Goal: Task Accomplishment & Management: Use online tool/utility

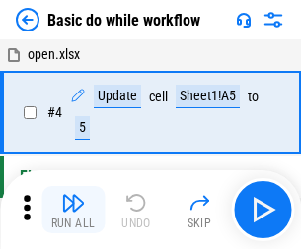
click at [73, 210] on img "button" at bounding box center [73, 203] width 24 height 24
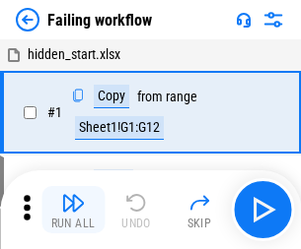
click at [73, 210] on img "button" at bounding box center [73, 203] width 24 height 24
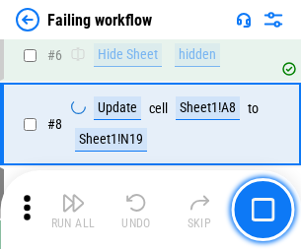
scroll to position [418, 0]
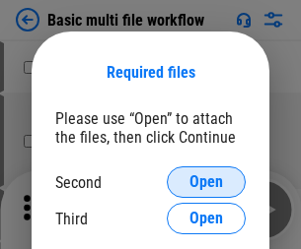
click at [206, 182] on span "Open" at bounding box center [206, 182] width 34 height 16
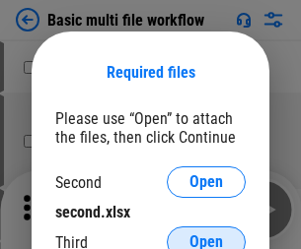
click at [206, 235] on span "Open" at bounding box center [206, 243] width 34 height 16
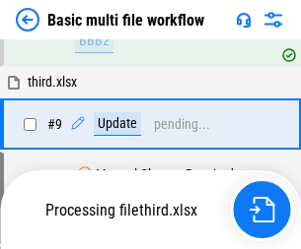
scroll to position [544, 0]
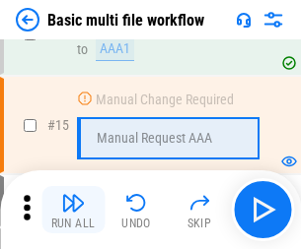
click at [73, 210] on img "button" at bounding box center [73, 203] width 24 height 24
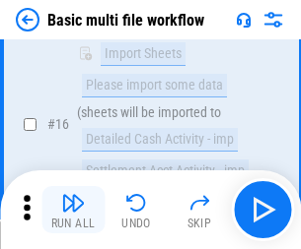
click at [73, 210] on img "button" at bounding box center [73, 203] width 24 height 24
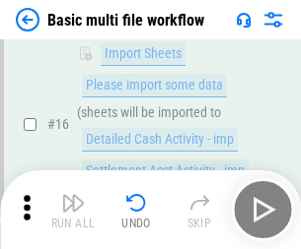
scroll to position [1312, 0]
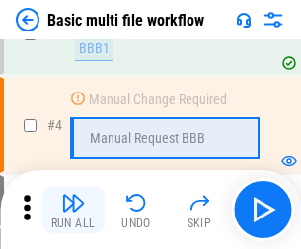
click at [73, 210] on img "button" at bounding box center [73, 203] width 24 height 24
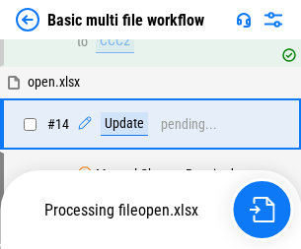
scroll to position [1173, 0]
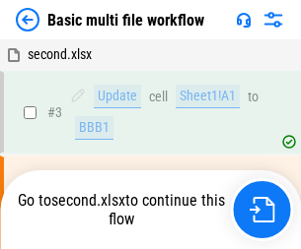
scroll to position [80, 0]
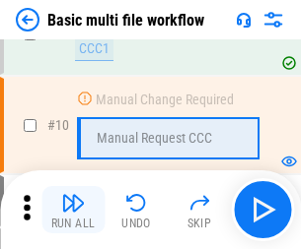
click at [73, 210] on img "button" at bounding box center [73, 203] width 24 height 24
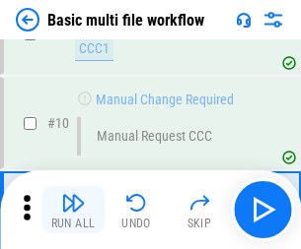
click at [73, 210] on img "button" at bounding box center [73, 203] width 24 height 24
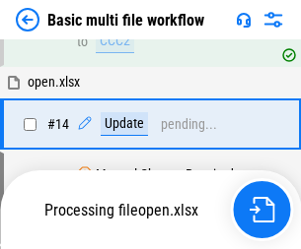
scroll to position [1031, 0]
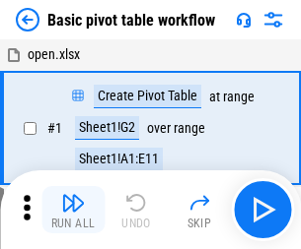
click at [73, 210] on img "button" at bounding box center [73, 203] width 24 height 24
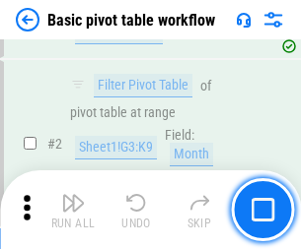
scroll to position [472, 0]
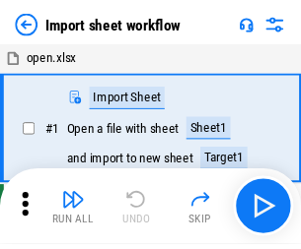
scroll to position [7, 0]
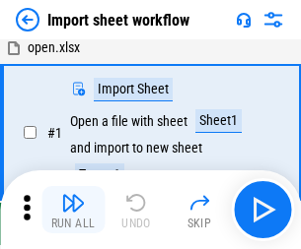
click at [73, 210] on img "button" at bounding box center [73, 203] width 24 height 24
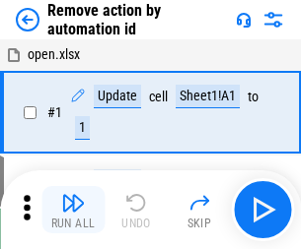
click at [73, 210] on img "button" at bounding box center [73, 203] width 24 height 24
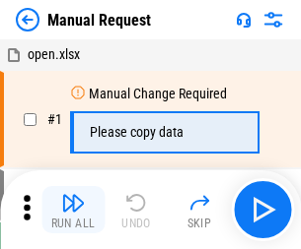
click at [73, 210] on img "button" at bounding box center [73, 203] width 24 height 24
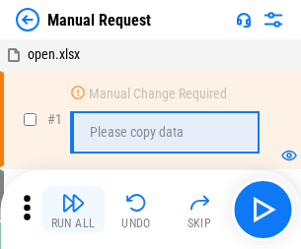
click at [73, 210] on img "button" at bounding box center [73, 203] width 24 height 24
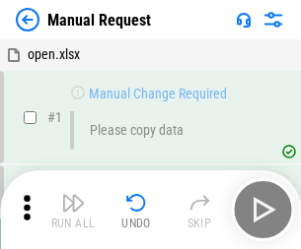
scroll to position [67, 0]
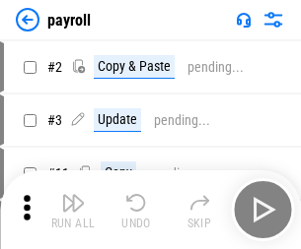
click at [73, 210] on img "button" at bounding box center [73, 203] width 24 height 24
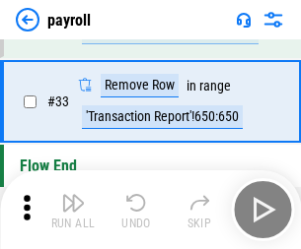
scroll to position [243, 0]
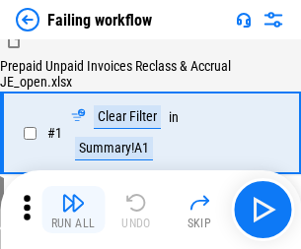
click at [73, 210] on img "button" at bounding box center [73, 203] width 24 height 24
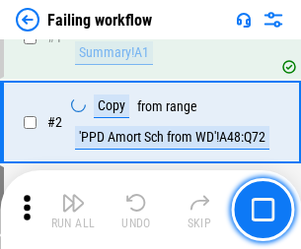
scroll to position [318, 0]
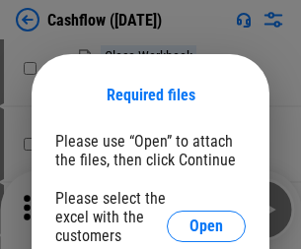
scroll to position [215, 0]
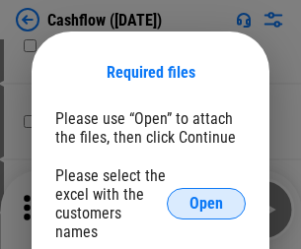
click at [206, 196] on span "Open" at bounding box center [206, 204] width 34 height 16
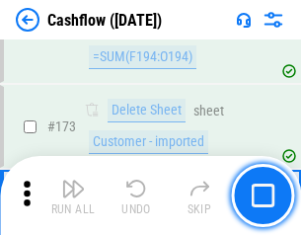
scroll to position [2086, 0]
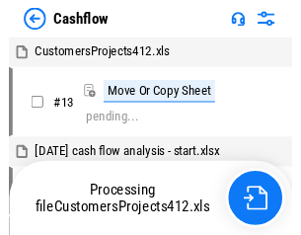
scroll to position [23, 0]
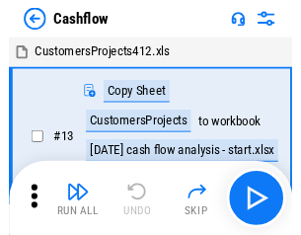
scroll to position [23, 0]
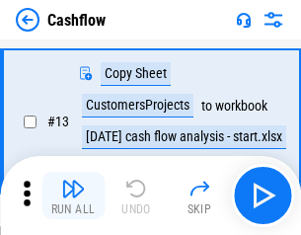
click at [73, 195] on img "button" at bounding box center [73, 188] width 24 height 24
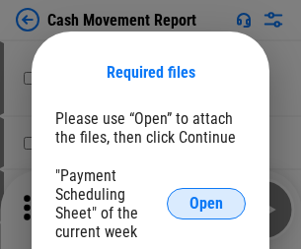
click at [206, 204] on span "Open" at bounding box center [206, 204] width 34 height 16
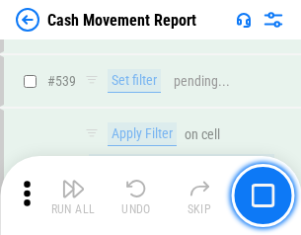
scroll to position [8748, 0]
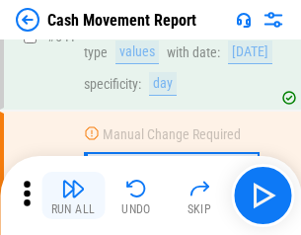
click at [73, 195] on img "button" at bounding box center [73, 188] width 24 height 24
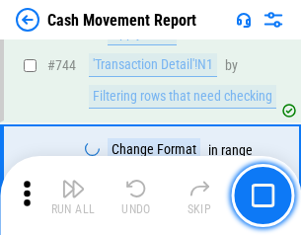
scroll to position [10498, 0]
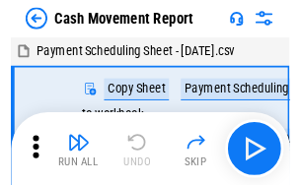
scroll to position [35, 0]
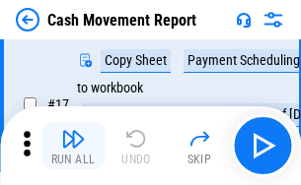
click at [73, 146] on img "button" at bounding box center [73, 139] width 24 height 24
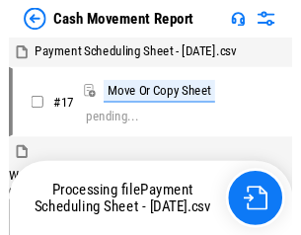
scroll to position [11, 0]
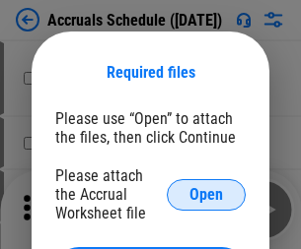
click at [206, 194] on span "Open" at bounding box center [206, 195] width 34 height 16
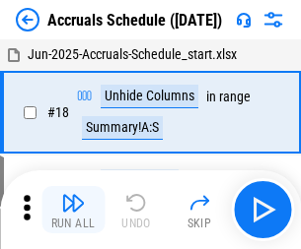
click at [73, 210] on img "button" at bounding box center [73, 203] width 24 height 24
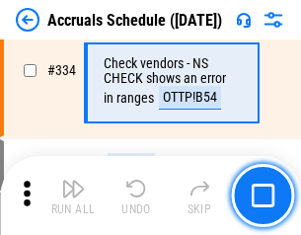
scroll to position [4076, 0]
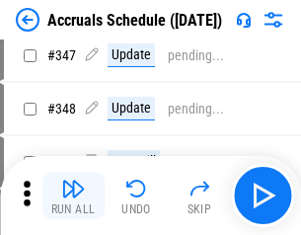
click at [73, 195] on img "button" at bounding box center [73, 188] width 24 height 24
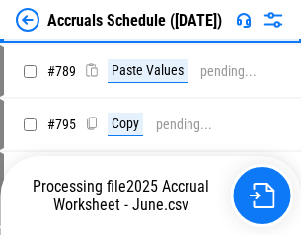
scroll to position [8280, 0]
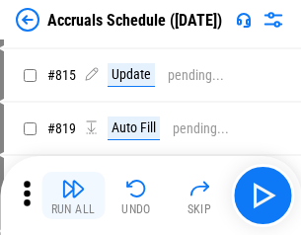
click at [73, 195] on img "button" at bounding box center [73, 188] width 24 height 24
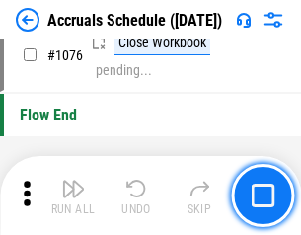
scroll to position [11805, 0]
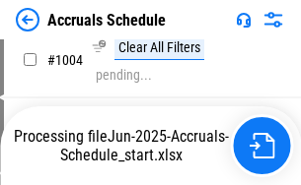
scroll to position [11198, 0]
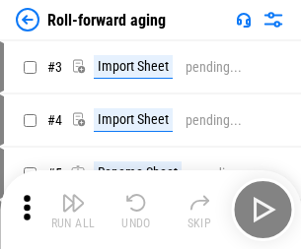
click at [73, 195] on img "button" at bounding box center [73, 203] width 24 height 24
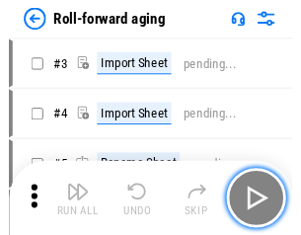
scroll to position [3, 0]
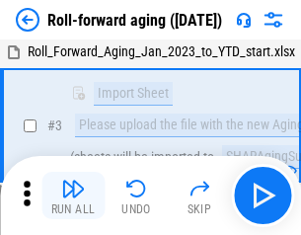
click at [73, 195] on img "button" at bounding box center [73, 188] width 24 height 24
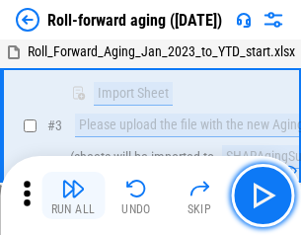
scroll to position [127, 0]
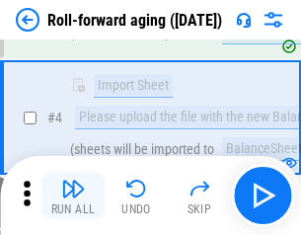
click at [73, 195] on img "button" at bounding box center [73, 188] width 24 height 24
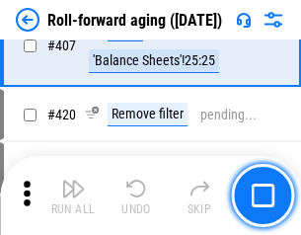
scroll to position [6835, 0]
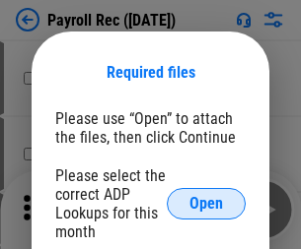
click at [206, 204] on span "Open" at bounding box center [206, 204] width 34 height 16
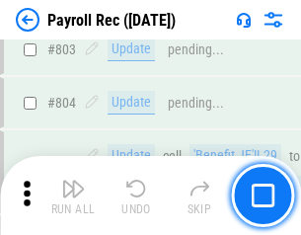
scroll to position [12523, 0]
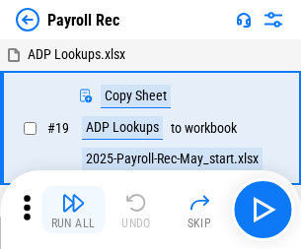
click at [73, 210] on img "button" at bounding box center [73, 203] width 24 height 24
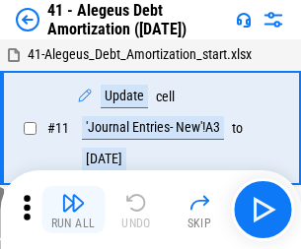
click at [73, 210] on img "button" at bounding box center [73, 203] width 24 height 24
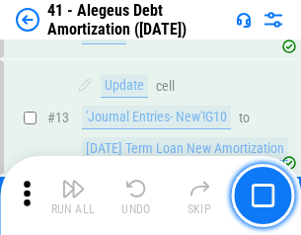
scroll to position [243, 0]
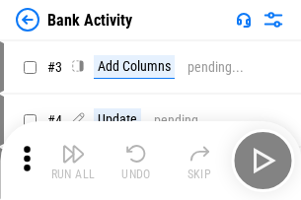
click at [73, 161] on img "button" at bounding box center [73, 154] width 24 height 24
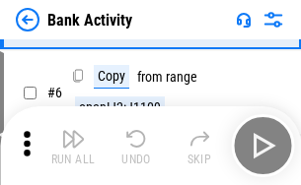
scroll to position [104, 0]
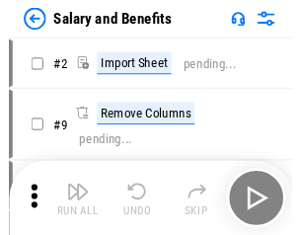
scroll to position [27, 0]
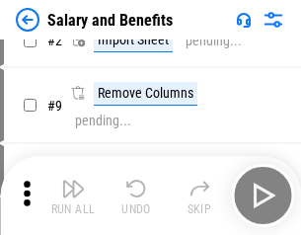
click at [73, 195] on img "button" at bounding box center [73, 188] width 24 height 24
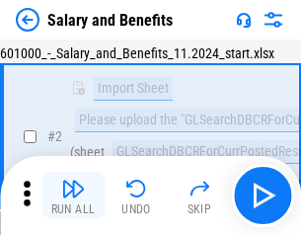
click at [73, 195] on img "button" at bounding box center [73, 188] width 24 height 24
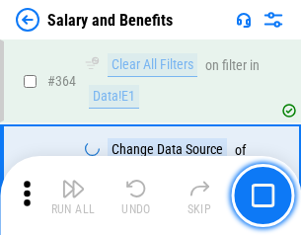
scroll to position [9282, 0]
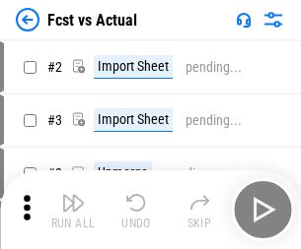
click at [73, 195] on img "button" at bounding box center [73, 203] width 24 height 24
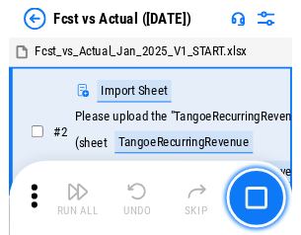
scroll to position [26, 0]
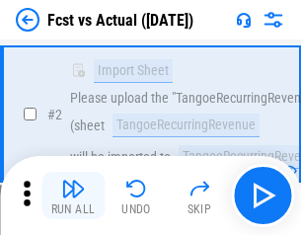
click at [73, 195] on img "button" at bounding box center [73, 188] width 24 height 24
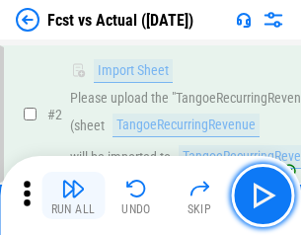
scroll to position [184, 0]
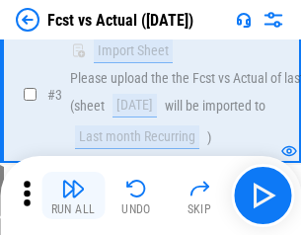
click at [73, 195] on img "button" at bounding box center [73, 188] width 24 height 24
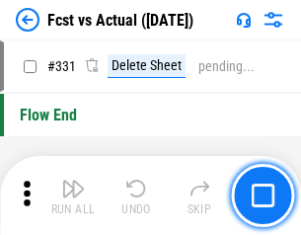
scroll to position [9435, 0]
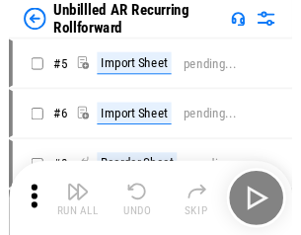
scroll to position [42, 0]
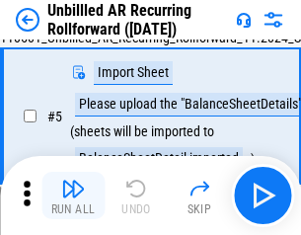
click at [73, 195] on img "button" at bounding box center [73, 188] width 24 height 24
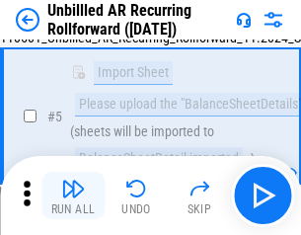
click at [73, 195] on img "button" at bounding box center [73, 188] width 24 height 24
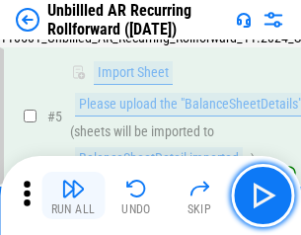
scroll to position [185, 0]
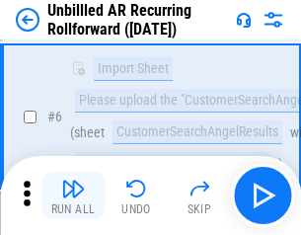
click at [73, 195] on img "button" at bounding box center [73, 188] width 24 height 24
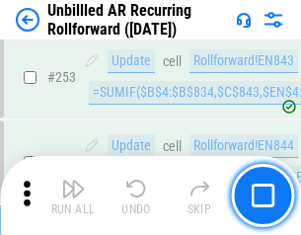
scroll to position [6695, 0]
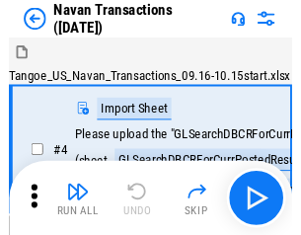
scroll to position [32, 0]
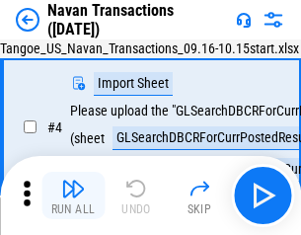
click at [73, 195] on img "button" at bounding box center [73, 188] width 24 height 24
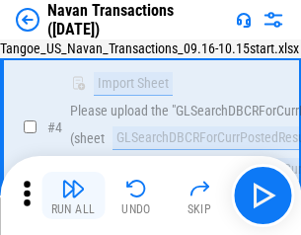
click at [73, 195] on img "button" at bounding box center [73, 188] width 24 height 24
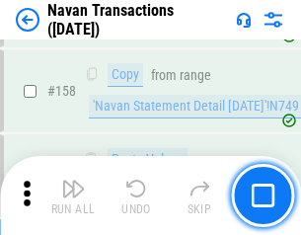
scroll to position [6391, 0]
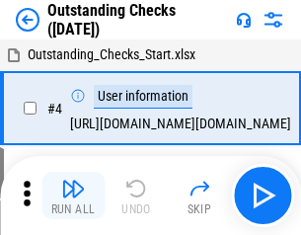
click at [73, 195] on img "button" at bounding box center [73, 188] width 24 height 24
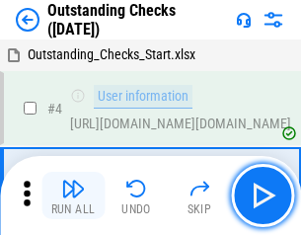
scroll to position [83, 0]
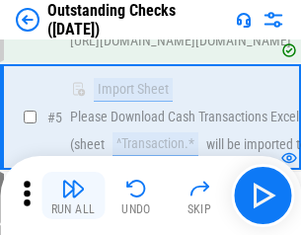
click at [73, 195] on img "button" at bounding box center [73, 188] width 24 height 24
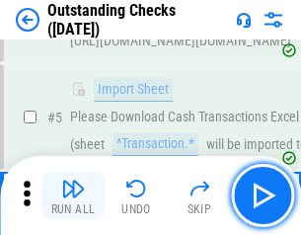
scroll to position [206, 0]
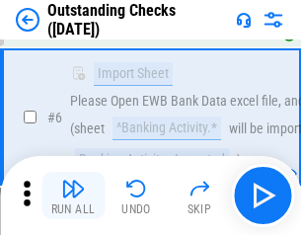
click at [73, 195] on img "button" at bounding box center [73, 188] width 24 height 24
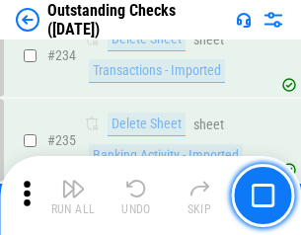
scroll to position [5985, 0]
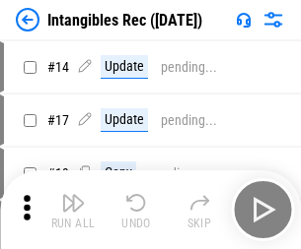
click at [73, 210] on img "button" at bounding box center [73, 203] width 24 height 24
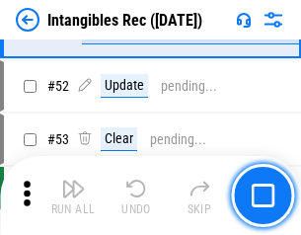
scroll to position [768, 0]
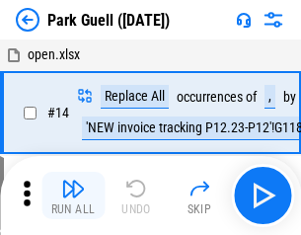
click at [73, 195] on img "button" at bounding box center [73, 188] width 24 height 24
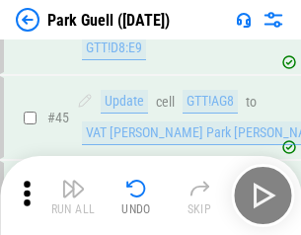
scroll to position [2465, 0]
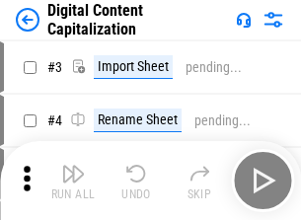
click at [73, 166] on img "button" at bounding box center [73, 174] width 24 height 24
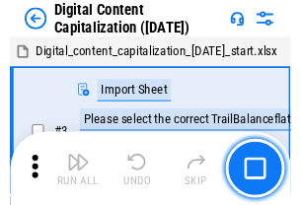
scroll to position [57, 0]
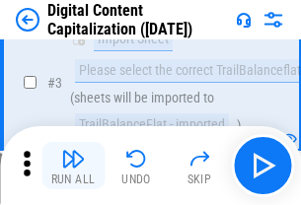
click at [73, 166] on img "button" at bounding box center [73, 159] width 24 height 24
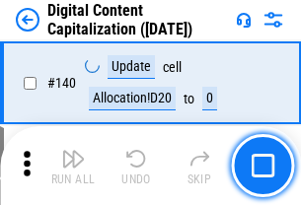
scroll to position [2090, 0]
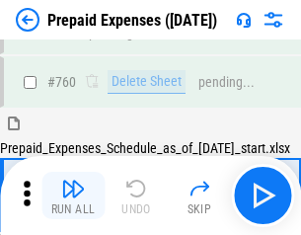
click at [73, 195] on img "button" at bounding box center [73, 188] width 24 height 24
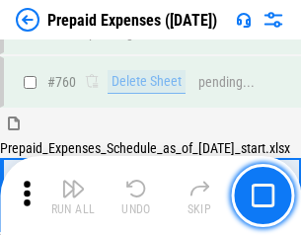
scroll to position [5463, 0]
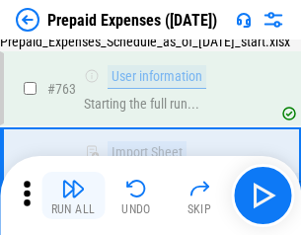
click at [73, 195] on img "button" at bounding box center [73, 188] width 24 height 24
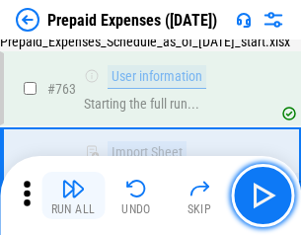
scroll to position [5579, 0]
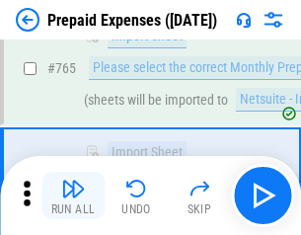
click at [73, 195] on img "button" at bounding box center [73, 188] width 24 height 24
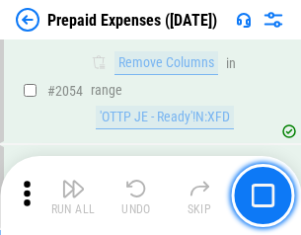
scroll to position [20604, 0]
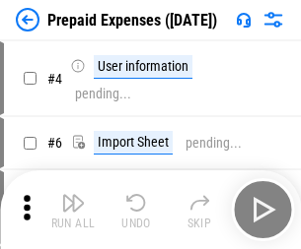
click at [73, 210] on img "button" at bounding box center [73, 203] width 24 height 24
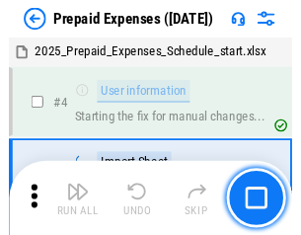
scroll to position [87, 0]
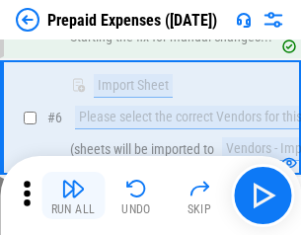
click at [73, 195] on img "button" at bounding box center [73, 188] width 24 height 24
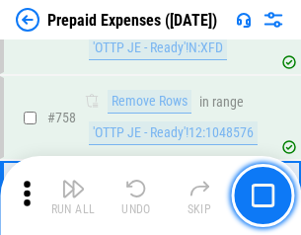
scroll to position [7023, 0]
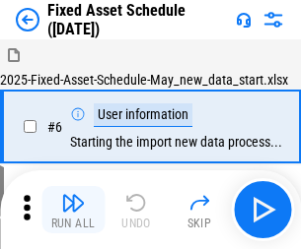
click at [73, 210] on img "button" at bounding box center [73, 203] width 24 height 24
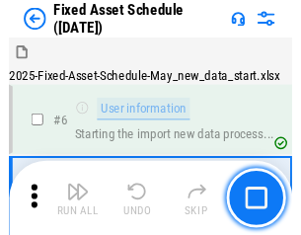
scroll to position [106, 0]
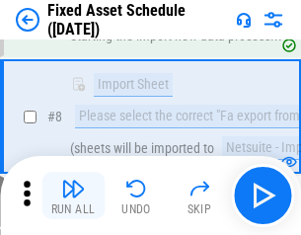
click at [73, 195] on img "button" at bounding box center [73, 188] width 24 height 24
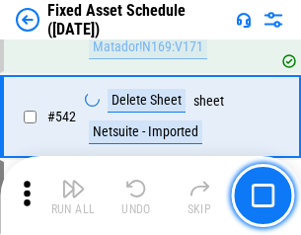
scroll to position [7027, 0]
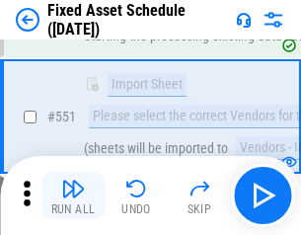
click at [73, 195] on img "button" at bounding box center [73, 188] width 24 height 24
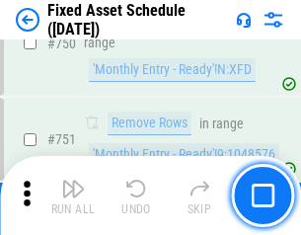
scroll to position [9610, 0]
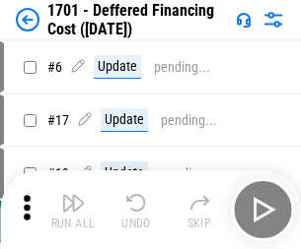
click at [73, 210] on img "button" at bounding box center [73, 203] width 24 height 24
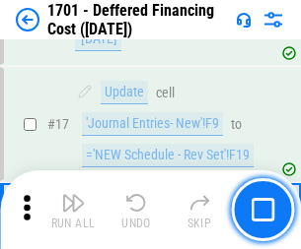
scroll to position [237, 0]
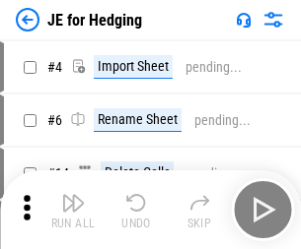
click at [73, 195] on img "button" at bounding box center [73, 203] width 24 height 24
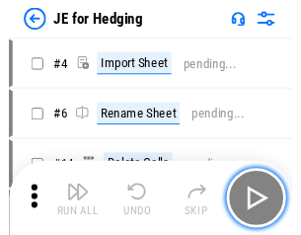
scroll to position [3, 0]
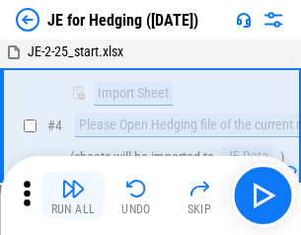
click at [73, 195] on img "button" at bounding box center [73, 188] width 24 height 24
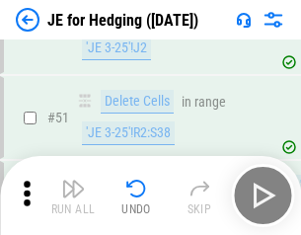
scroll to position [1276, 0]
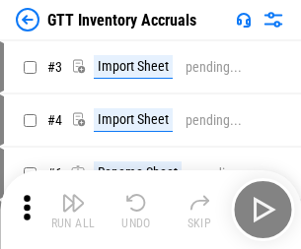
click at [73, 195] on img "button" at bounding box center [73, 203] width 24 height 24
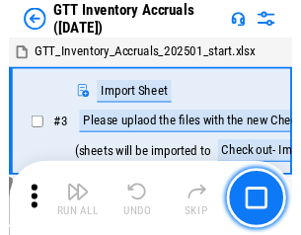
scroll to position [3, 0]
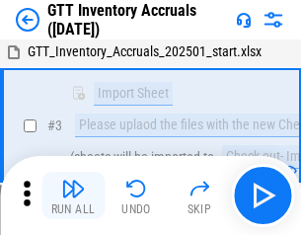
click at [73, 195] on img "button" at bounding box center [73, 188] width 24 height 24
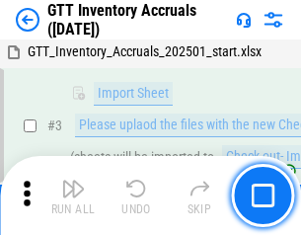
scroll to position [127, 0]
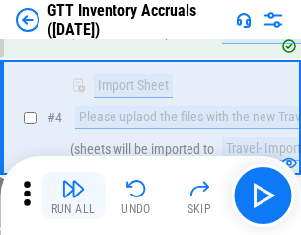
click at [73, 195] on img "button" at bounding box center [73, 188] width 24 height 24
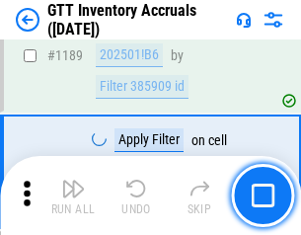
scroll to position [16096, 0]
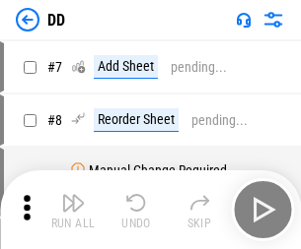
click at [73, 210] on img "button" at bounding box center [73, 203] width 24 height 24
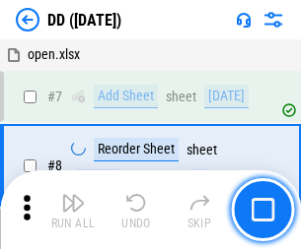
scroll to position [190, 0]
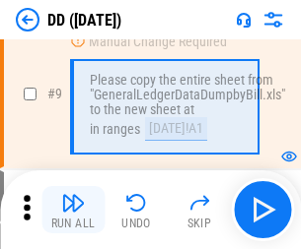
click at [73, 210] on img "button" at bounding box center [73, 203] width 24 height 24
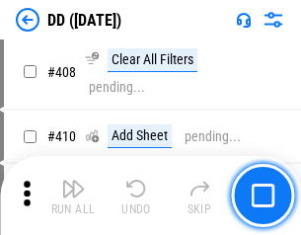
scroll to position [8819, 0]
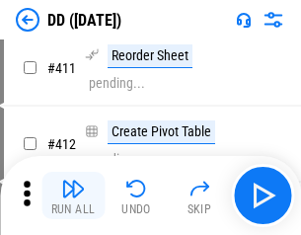
click at [73, 195] on img "button" at bounding box center [73, 188] width 24 height 24
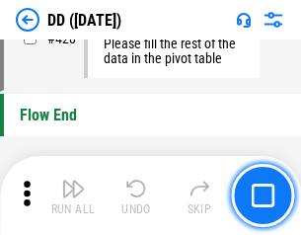
scroll to position [9434, 0]
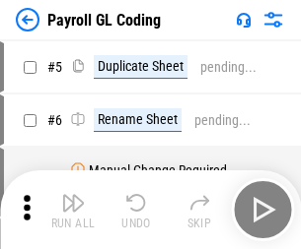
click at [73, 210] on img "button" at bounding box center [73, 203] width 24 height 24
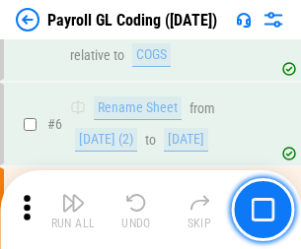
scroll to position [237, 0]
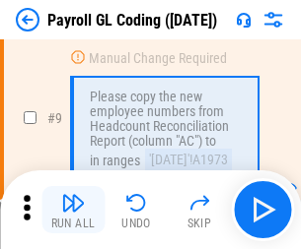
click at [73, 210] on img "button" at bounding box center [73, 203] width 24 height 24
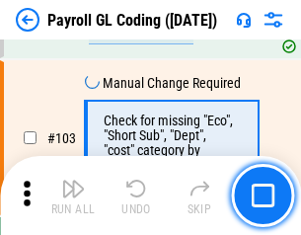
scroll to position [4624, 0]
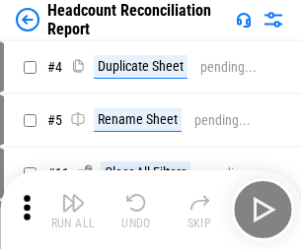
click at [73, 210] on img "button" at bounding box center [73, 203] width 24 height 24
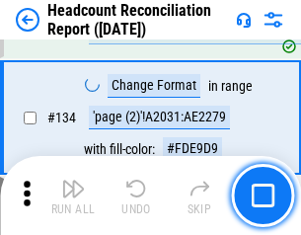
scroll to position [2369, 0]
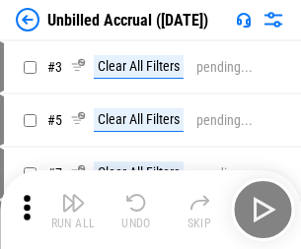
click at [73, 210] on img "button" at bounding box center [73, 203] width 24 height 24
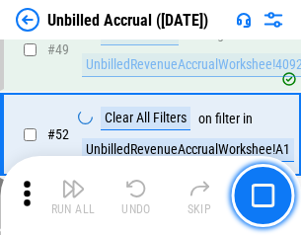
scroll to position [1788, 0]
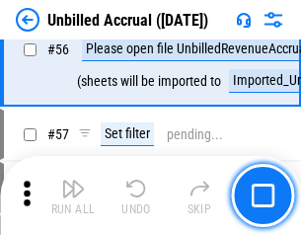
click at [73, 195] on img "button" at bounding box center [73, 188] width 24 height 24
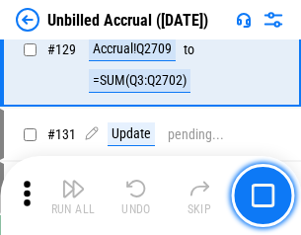
scroll to position [5871, 0]
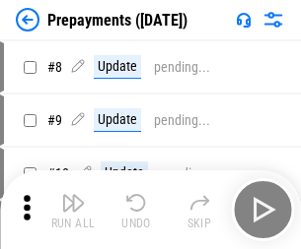
click at [73, 210] on img "button" at bounding box center [73, 203] width 24 height 24
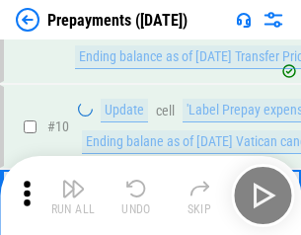
scroll to position [123, 0]
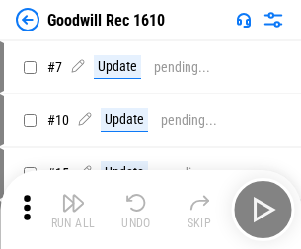
click at [73, 210] on img "button" at bounding box center [73, 203] width 24 height 24
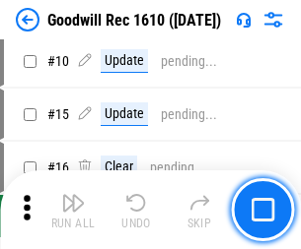
scroll to position [337, 0]
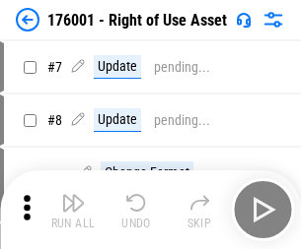
click at [73, 210] on img "button" at bounding box center [73, 203] width 24 height 24
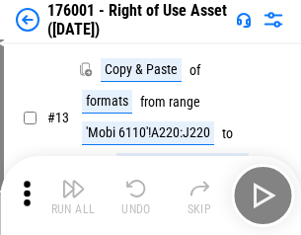
scroll to position [127, 0]
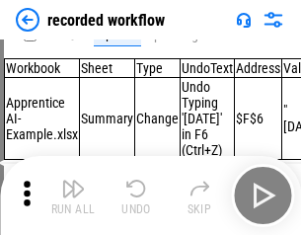
click at [73, 195] on img "button" at bounding box center [73, 188] width 24 height 24
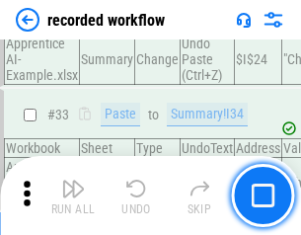
scroll to position [6161, 0]
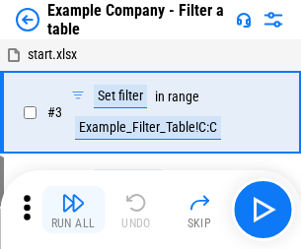
click at [73, 210] on img "button" at bounding box center [73, 203] width 24 height 24
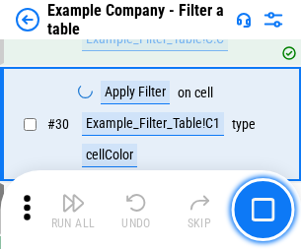
scroll to position [1804, 0]
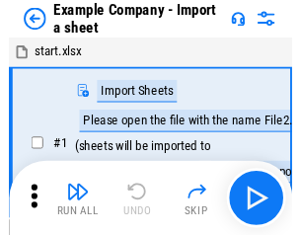
scroll to position [31, 0]
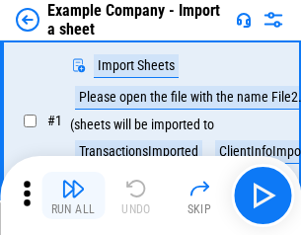
click at [73, 195] on img "button" at bounding box center [73, 188] width 24 height 24
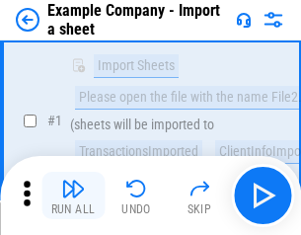
click at [73, 195] on img "button" at bounding box center [73, 188] width 24 height 24
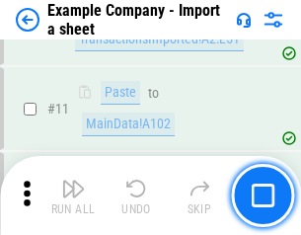
scroll to position [436, 0]
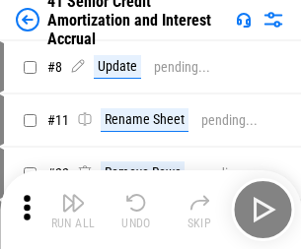
click at [73, 195] on img "button" at bounding box center [73, 203] width 24 height 24
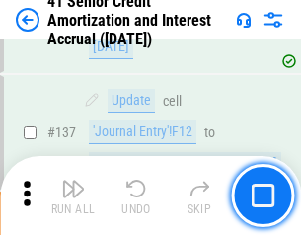
scroll to position [1810, 0]
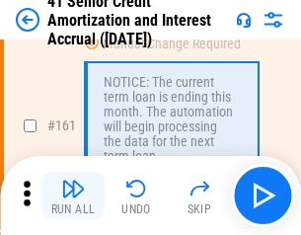
click at [73, 195] on img "button" at bounding box center [73, 188] width 24 height 24
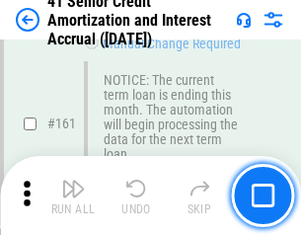
scroll to position [2108, 0]
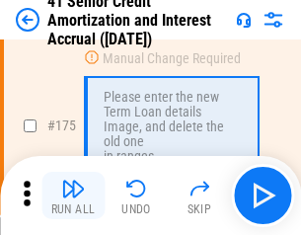
click at [73, 195] on img "button" at bounding box center [73, 188] width 24 height 24
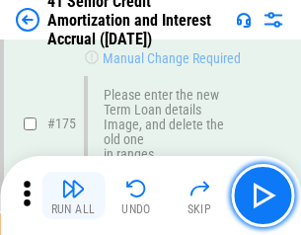
scroll to position [2308, 0]
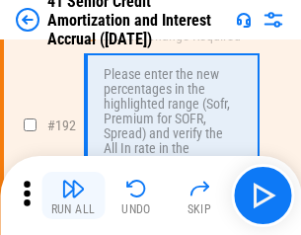
click at [73, 195] on img "button" at bounding box center [73, 188] width 24 height 24
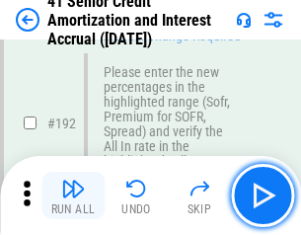
scroll to position [2515, 0]
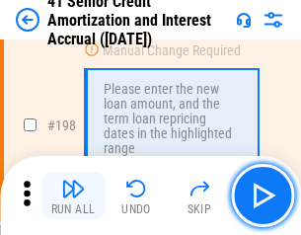
click at [73, 195] on img "button" at bounding box center [73, 188] width 24 height 24
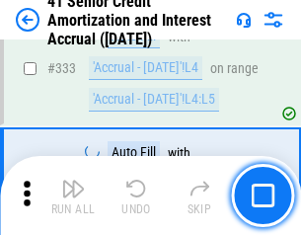
scroll to position [5035, 0]
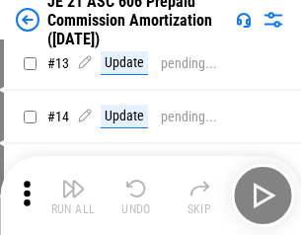
click at [73, 195] on img "button" at bounding box center [73, 188] width 24 height 24
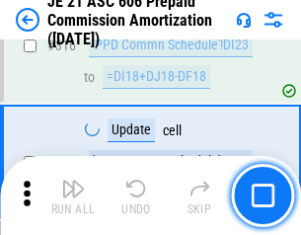
scroll to position [3680, 0]
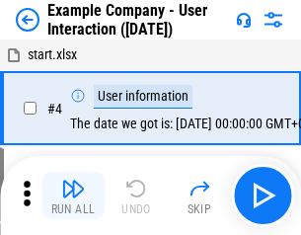
click at [73, 195] on img "button" at bounding box center [73, 188] width 24 height 24
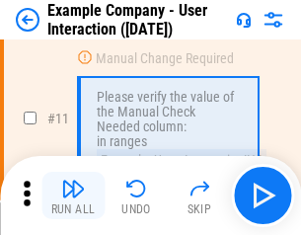
click at [73, 195] on img "button" at bounding box center [73, 188] width 24 height 24
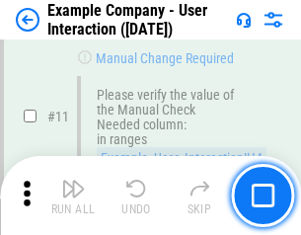
scroll to position [427, 0]
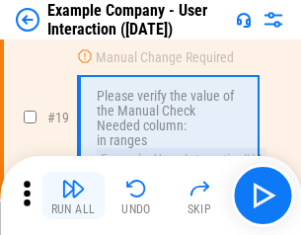
click at [73, 195] on img "button" at bounding box center [73, 188] width 24 height 24
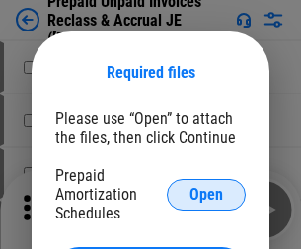
click at [206, 194] on span "Open" at bounding box center [206, 195] width 34 height 16
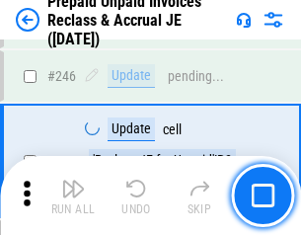
scroll to position [2661, 0]
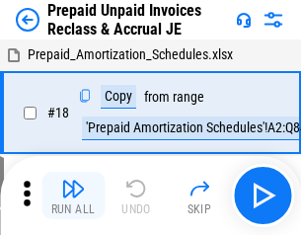
click at [73, 195] on img "button" at bounding box center [73, 188] width 24 height 24
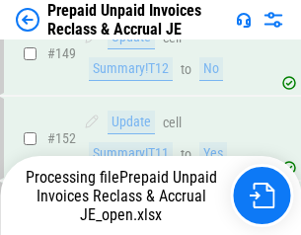
scroll to position [1715, 0]
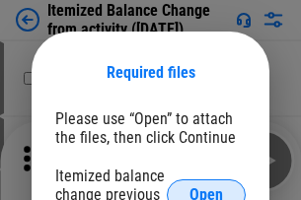
click at [206, 187] on span "Open" at bounding box center [206, 195] width 34 height 16
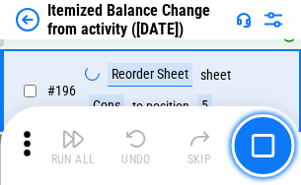
scroll to position [3794, 0]
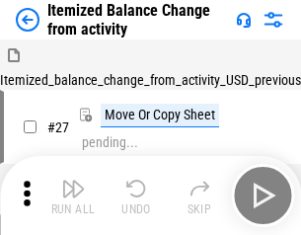
scroll to position [31, 0]
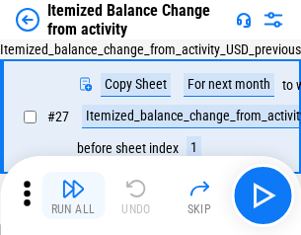
click at [73, 195] on img "button" at bounding box center [73, 188] width 24 height 24
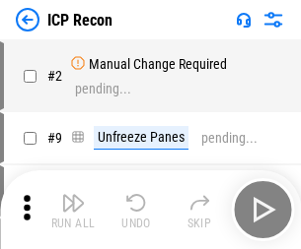
scroll to position [9, 0]
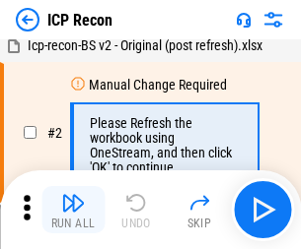
click at [73, 210] on img "button" at bounding box center [73, 203] width 24 height 24
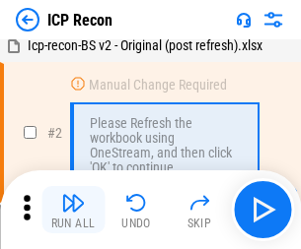
click at [73, 210] on img "button" at bounding box center [73, 203] width 24 height 24
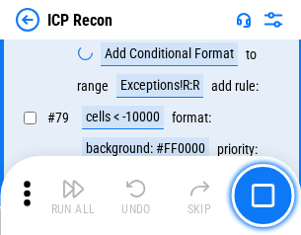
scroll to position [1932, 0]
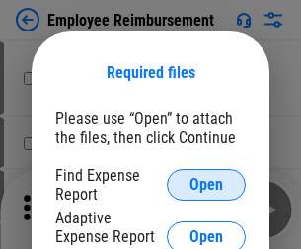
click at [206, 185] on span "Open" at bounding box center [206, 185] width 34 height 16
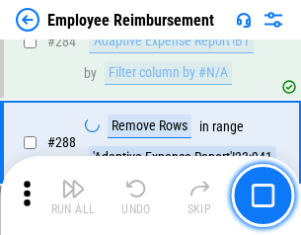
scroll to position [5358, 0]
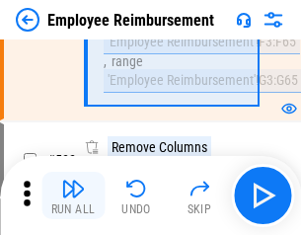
click at [73, 195] on img "button" at bounding box center [73, 188] width 24 height 24
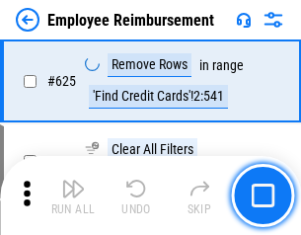
scroll to position [11801, 0]
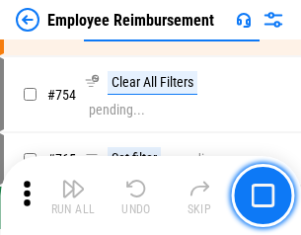
click at [73, 195] on img "button" at bounding box center [73, 188] width 24 height 24
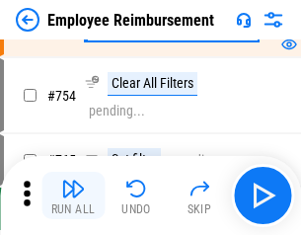
click at [73, 195] on img "button" at bounding box center [73, 188] width 24 height 24
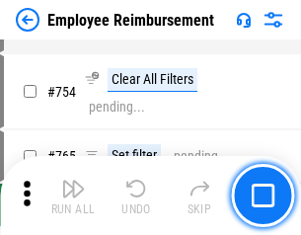
scroll to position [13829, 0]
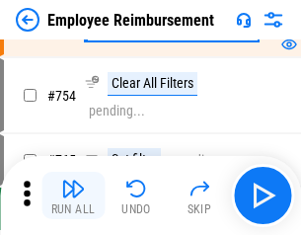
click at [73, 195] on img "button" at bounding box center [73, 188] width 24 height 24
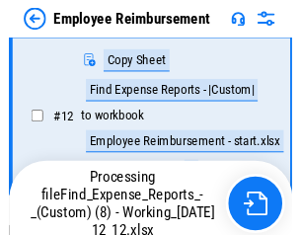
scroll to position [401, 0]
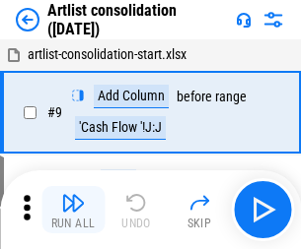
click at [73, 210] on img "button" at bounding box center [73, 203] width 24 height 24
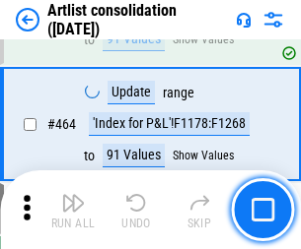
scroll to position [8631, 0]
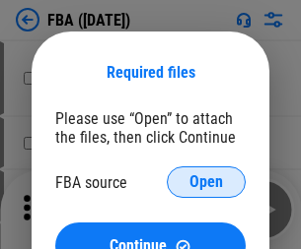
click at [206, 182] on span "Open" at bounding box center [206, 182] width 34 height 16
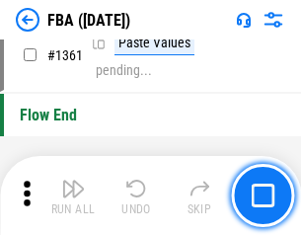
scroll to position [21169, 0]
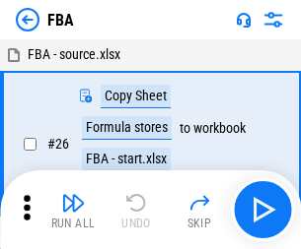
scroll to position [20, 0]
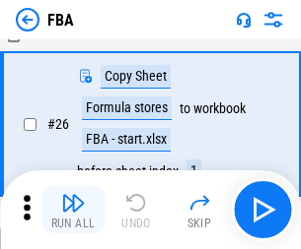
click at [73, 210] on img "button" at bounding box center [73, 203] width 24 height 24
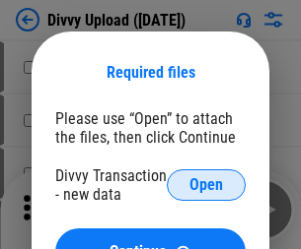
click at [206, 185] on span "Open" at bounding box center [206, 185] width 34 height 16
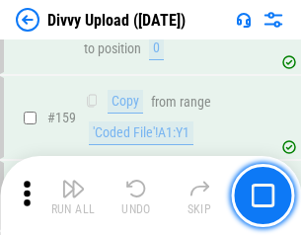
scroll to position [2041, 0]
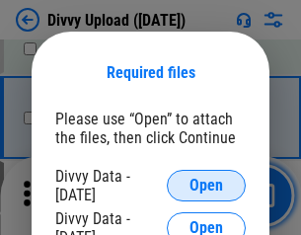
click at [206, 185] on span "Open" at bounding box center [206, 185] width 34 height 16
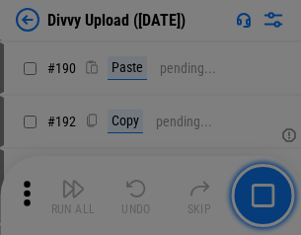
scroll to position [2488, 0]
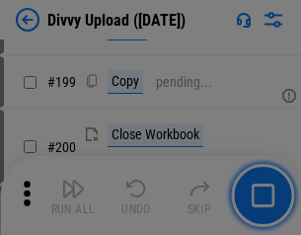
scroll to position [2866, 0]
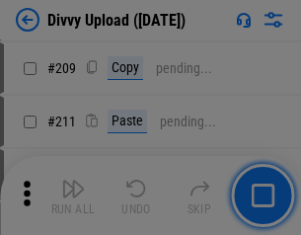
scroll to position [3348, 0]
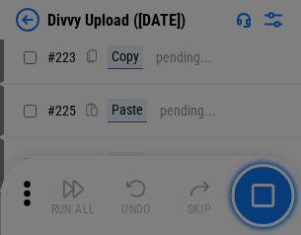
scroll to position [3933, 0]
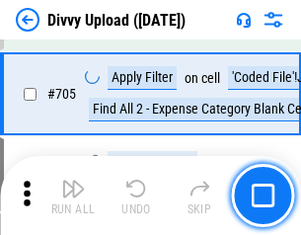
scroll to position [13484, 0]
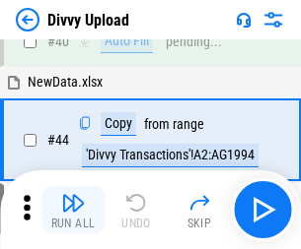
click at [73, 210] on img "button" at bounding box center [73, 203] width 24 height 24
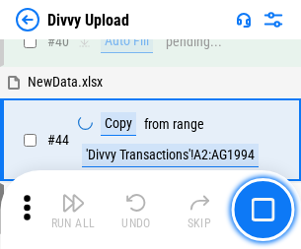
scroll to position [217, 0]
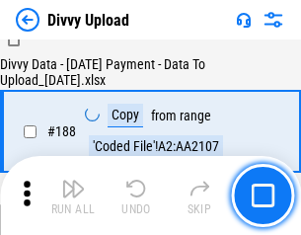
scroll to position [2320, 0]
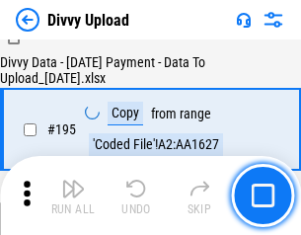
scroll to position [2755, 0]
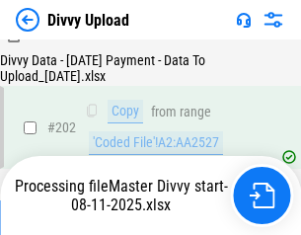
scroll to position [3189, 0]
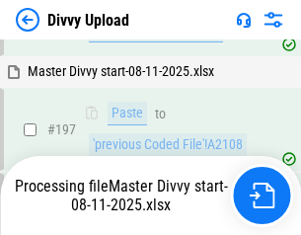
scroll to position [2940, 0]
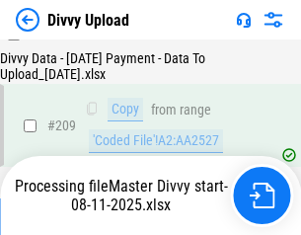
scroll to position [3624, 0]
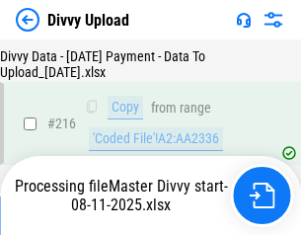
scroll to position [4059, 0]
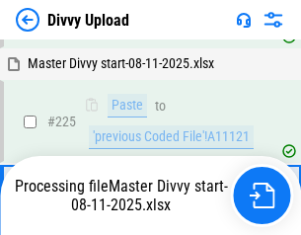
scroll to position [4594, 0]
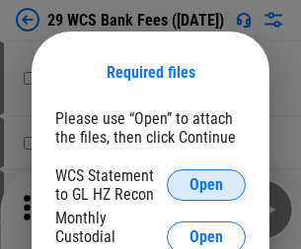
click at [206, 185] on span "Open" at bounding box center [206, 185] width 34 height 16
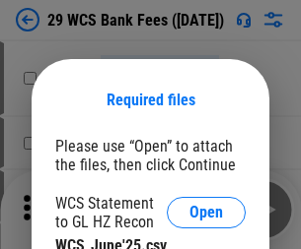
scroll to position [28, 0]
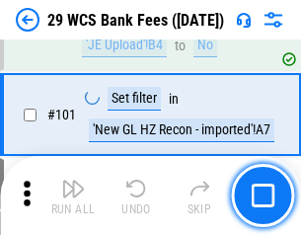
scroll to position [1921, 0]
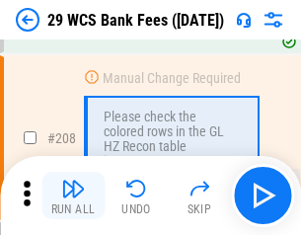
click at [73, 195] on img "button" at bounding box center [73, 188] width 24 height 24
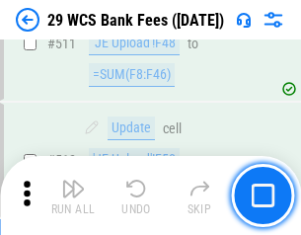
scroll to position [9917, 0]
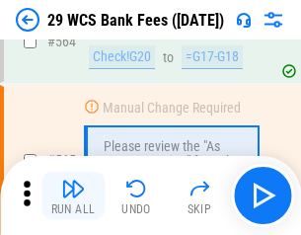
click at [73, 195] on img "button" at bounding box center [73, 188] width 24 height 24
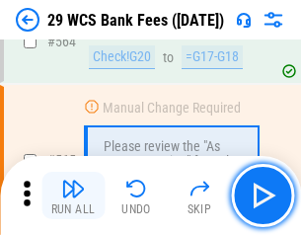
scroll to position [10660, 0]
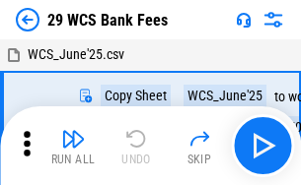
scroll to position [35, 0]
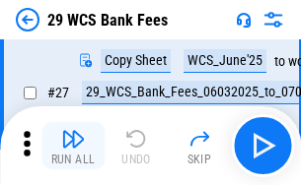
click at [73, 146] on img "button" at bounding box center [73, 139] width 24 height 24
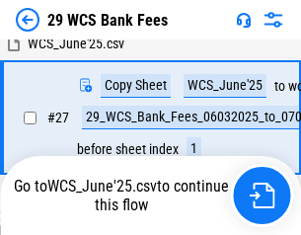
scroll to position [393, 0]
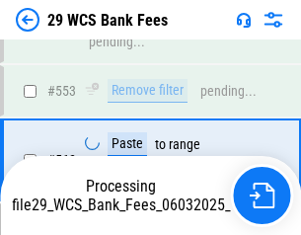
scroll to position [10637, 0]
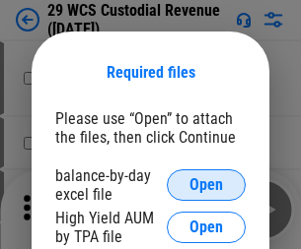
click at [206, 185] on span "Open" at bounding box center [206, 185] width 34 height 16
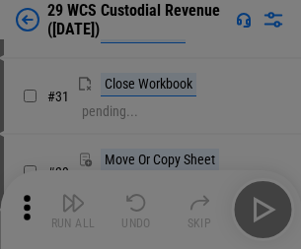
scroll to position [423, 0]
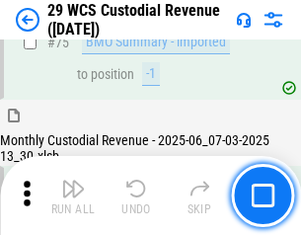
scroll to position [2059, 0]
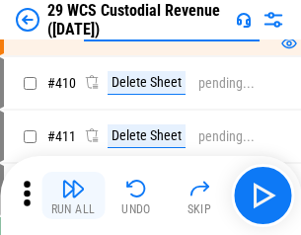
click at [73, 195] on img "button" at bounding box center [73, 188] width 24 height 24
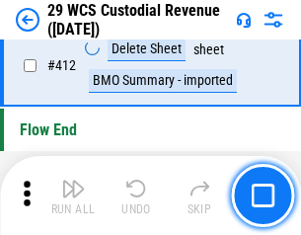
scroll to position [9413, 0]
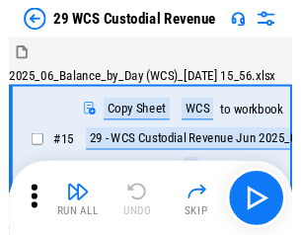
scroll to position [47, 0]
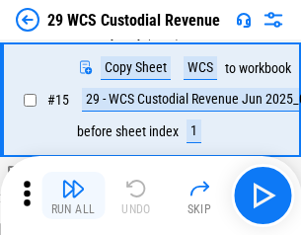
click at [73, 195] on img "button" at bounding box center [73, 188] width 24 height 24
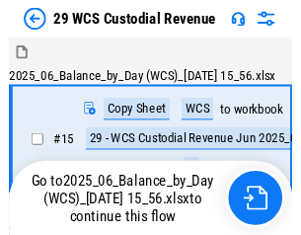
scroll to position [36, 0]
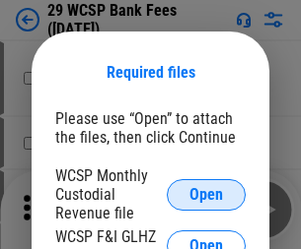
click at [206, 194] on span "Open" at bounding box center [206, 195] width 34 height 16
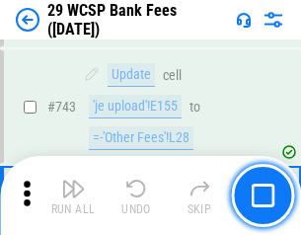
scroll to position [9933, 0]
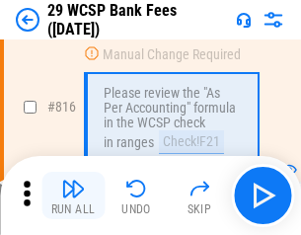
click at [73, 195] on img "button" at bounding box center [73, 188] width 24 height 24
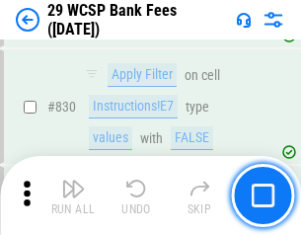
scroll to position [12506, 0]
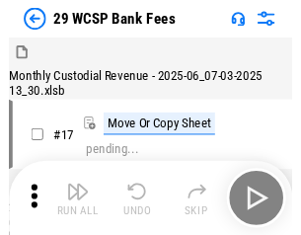
scroll to position [47, 0]
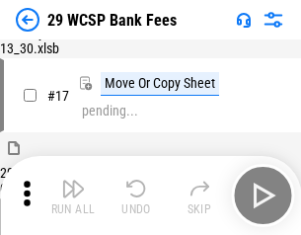
click at [73, 195] on img "button" at bounding box center [73, 188] width 24 height 24
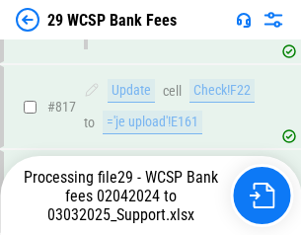
scroll to position [12120, 0]
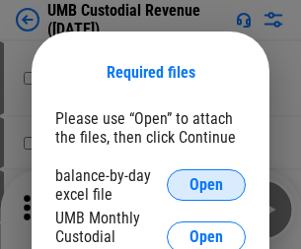
click at [206, 185] on span "Open" at bounding box center [206, 185] width 34 height 16
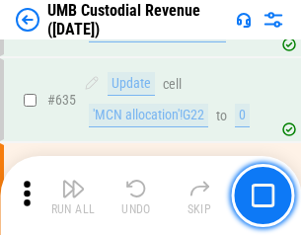
scroll to position [10315, 0]
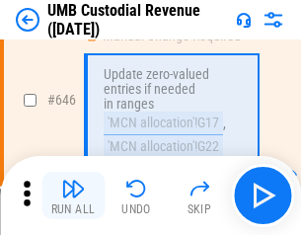
click at [73, 195] on img "button" at bounding box center [73, 188] width 24 height 24
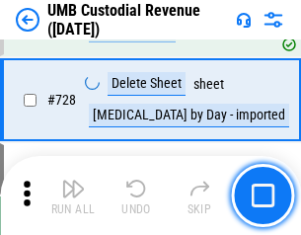
scroll to position [12159, 0]
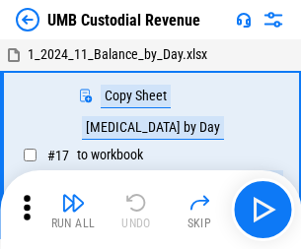
scroll to position [15, 0]
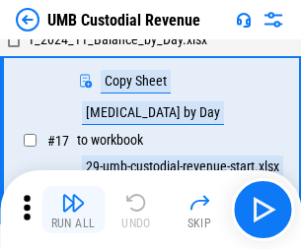
click at [73, 210] on img "button" at bounding box center [73, 203] width 24 height 24
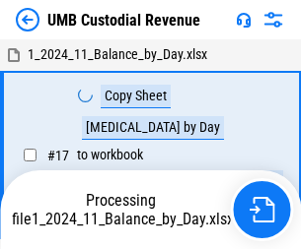
scroll to position [15, 0]
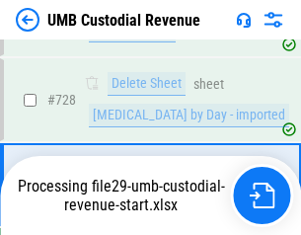
scroll to position [12114, 0]
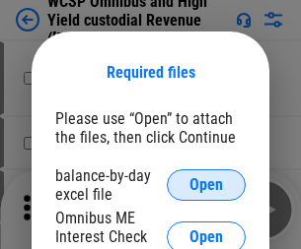
click at [206, 185] on span "Open" at bounding box center [206, 185] width 34 height 16
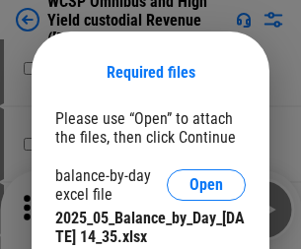
scroll to position [859, 0]
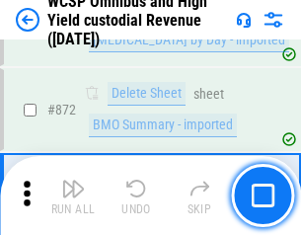
scroll to position [16682, 0]
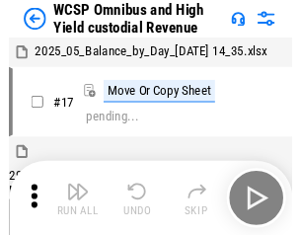
scroll to position [11, 0]
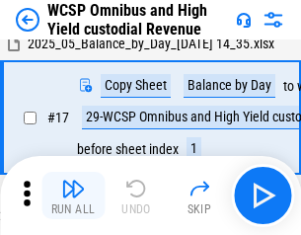
click at [73, 195] on img "button" at bounding box center [73, 188] width 24 height 24
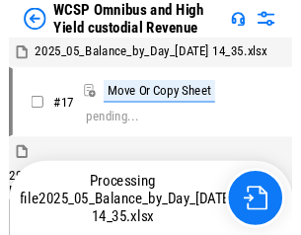
scroll to position [11, 0]
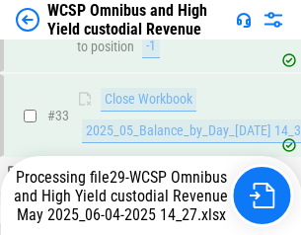
scroll to position [976, 0]
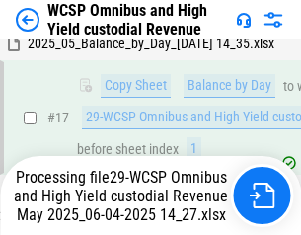
scroll to position [410, 0]
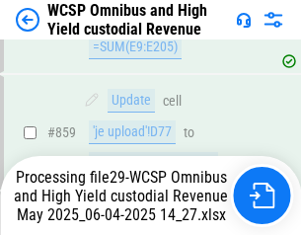
scroll to position [16637, 0]
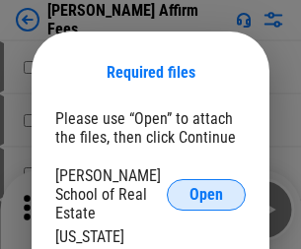
click at [206, 187] on span "Open" at bounding box center [206, 195] width 34 height 16
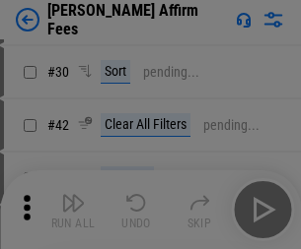
scroll to position [401, 0]
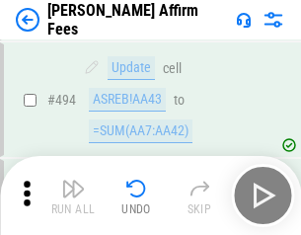
scroll to position [5360, 0]
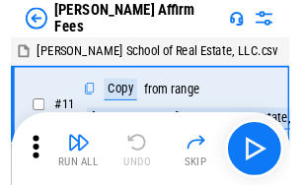
scroll to position [20, 0]
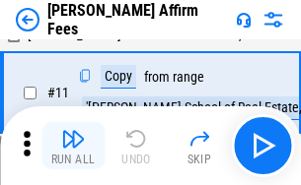
click at [73, 146] on img "button" at bounding box center [73, 139] width 24 height 24
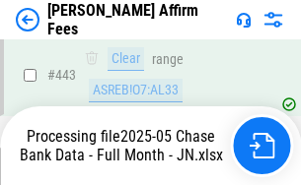
scroll to position [5100, 0]
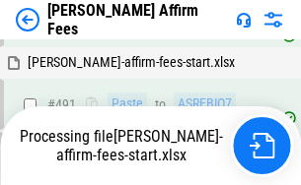
scroll to position [5384, 0]
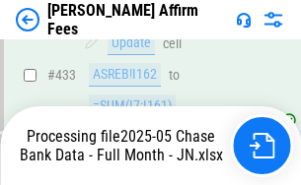
scroll to position [5169, 0]
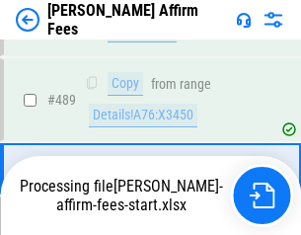
scroll to position [5145, 0]
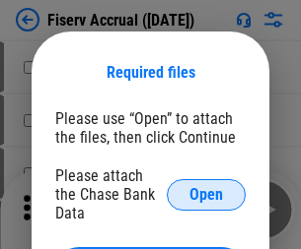
click at [206, 187] on span "Open" at bounding box center [206, 195] width 34 height 16
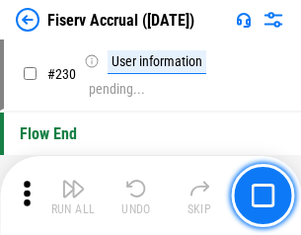
scroll to position [6246, 0]
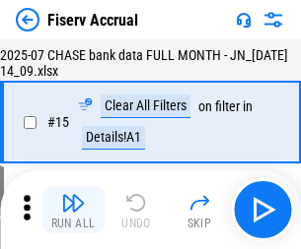
click at [73, 210] on img "button" at bounding box center [73, 203] width 24 height 24
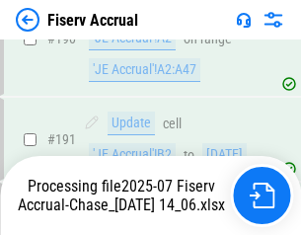
scroll to position [5182, 0]
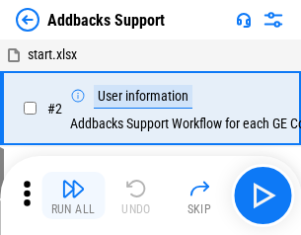
click at [73, 195] on img "button" at bounding box center [73, 188] width 24 height 24
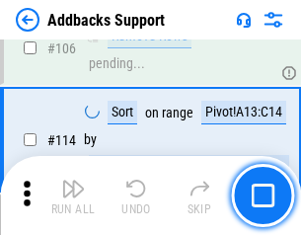
scroll to position [1435, 0]
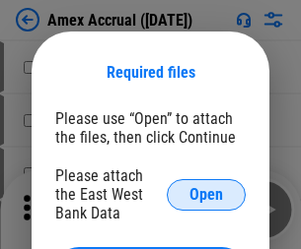
click at [206, 194] on span "Open" at bounding box center [206, 195] width 34 height 16
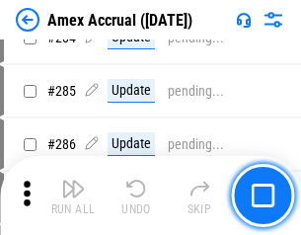
scroll to position [5258, 0]
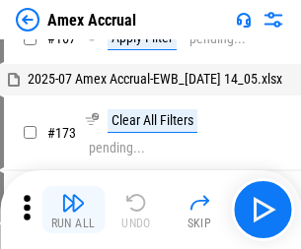
click at [73, 210] on img "button" at bounding box center [73, 203] width 24 height 24
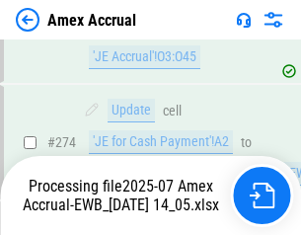
scroll to position [5746, 0]
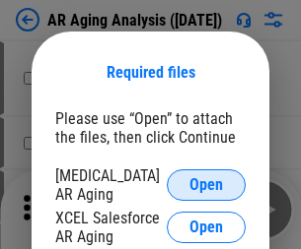
click at [206, 182] on span "Open" at bounding box center [206, 185] width 34 height 16
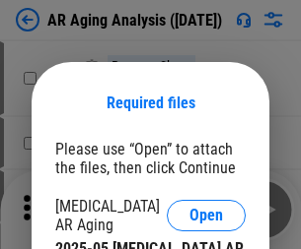
scroll to position [31, 0]
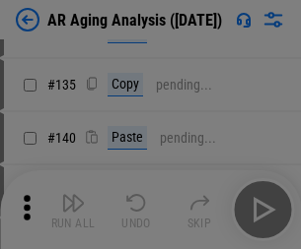
scroll to position [593, 0]
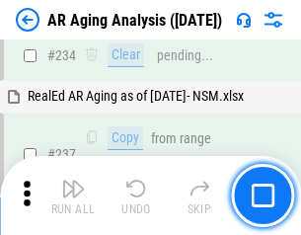
scroll to position [3055, 0]
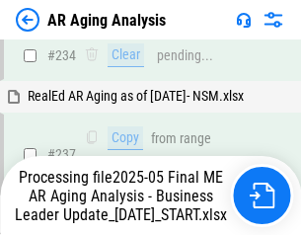
scroll to position [3114, 0]
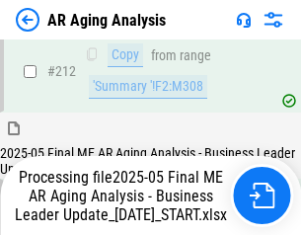
scroll to position [3033, 0]
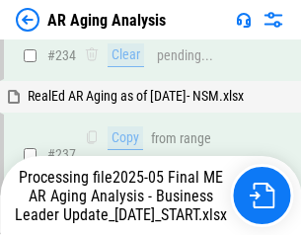
scroll to position [3114, 0]
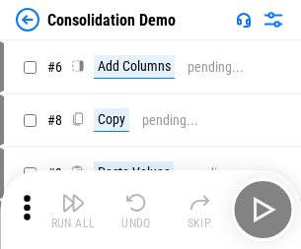
click at [73, 210] on img "button" at bounding box center [73, 203] width 24 height 24
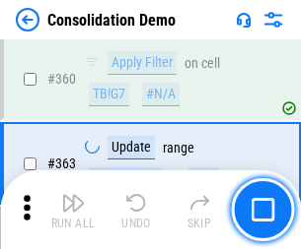
scroll to position [6606, 0]
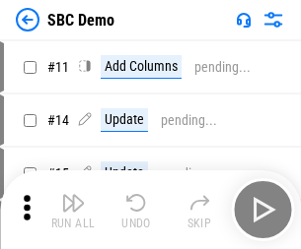
click at [73, 210] on img "button" at bounding box center [73, 203] width 24 height 24
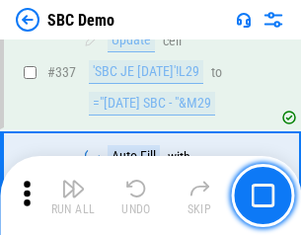
scroll to position [5185, 0]
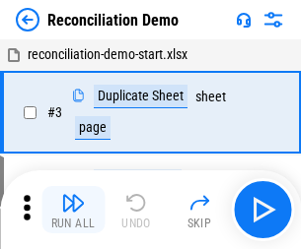
click at [73, 210] on img "button" at bounding box center [73, 203] width 24 height 24
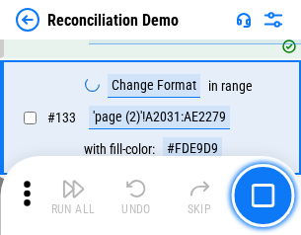
scroll to position [2341, 0]
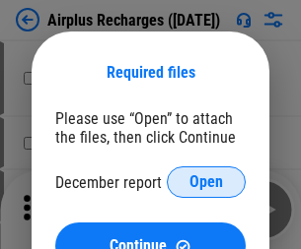
click at [206, 182] on span "Open" at bounding box center [206, 182] width 34 height 16
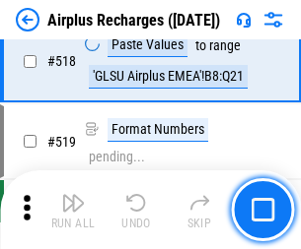
scroll to position [8482, 0]
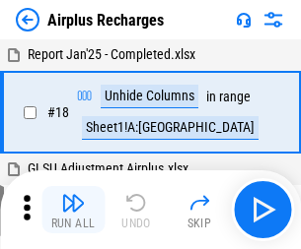
click at [73, 210] on img "button" at bounding box center [73, 203] width 24 height 24
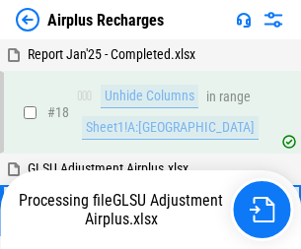
scroll to position [87, 0]
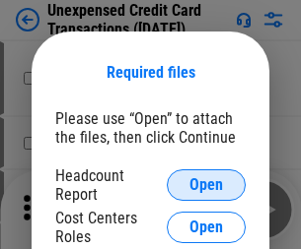
click at [206, 185] on span "Open" at bounding box center [206, 185] width 34 height 16
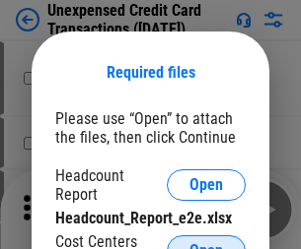
click at [206, 243] on span "Open" at bounding box center [206, 251] width 34 height 16
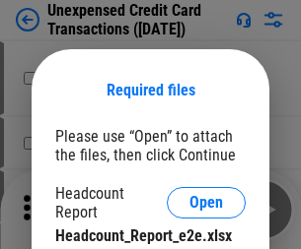
scroll to position [18, 0]
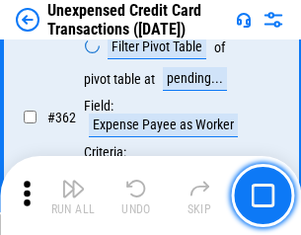
scroll to position [5069, 0]
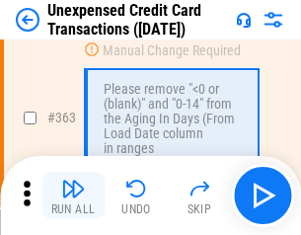
click at [73, 195] on img "button" at bounding box center [73, 188] width 24 height 24
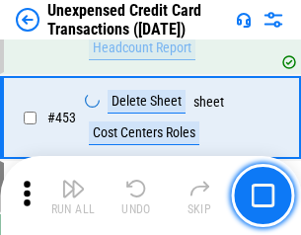
scroll to position [6723, 0]
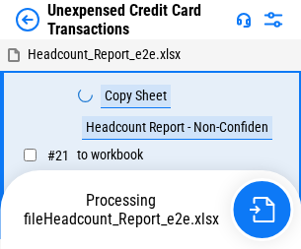
scroll to position [31, 0]
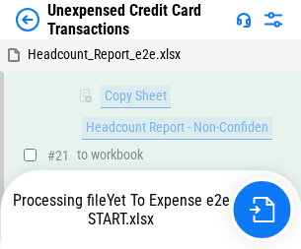
scroll to position [320, 0]
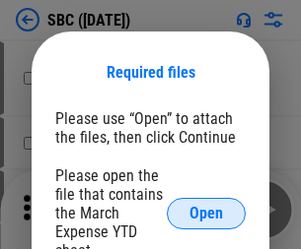
click at [206, 213] on span "Open" at bounding box center [206, 214] width 34 height 16
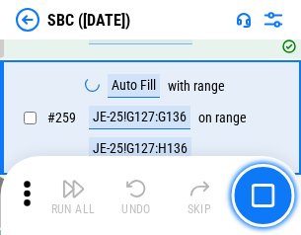
scroll to position [3852, 0]
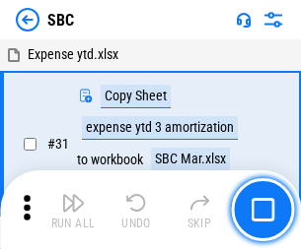
scroll to position [20, 0]
